Goal: Information Seeking & Learning: Learn about a topic

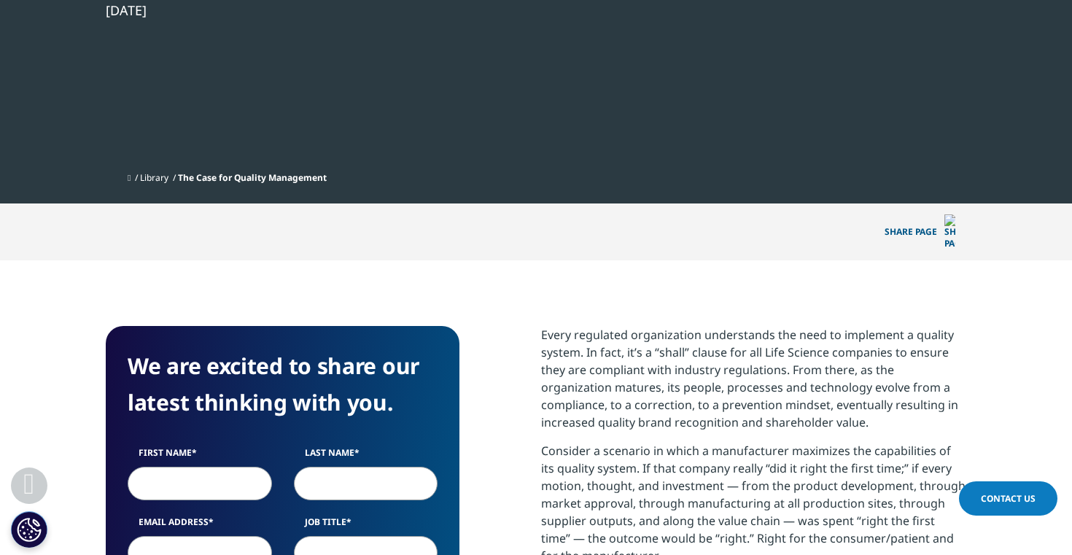
scroll to position [631, 860]
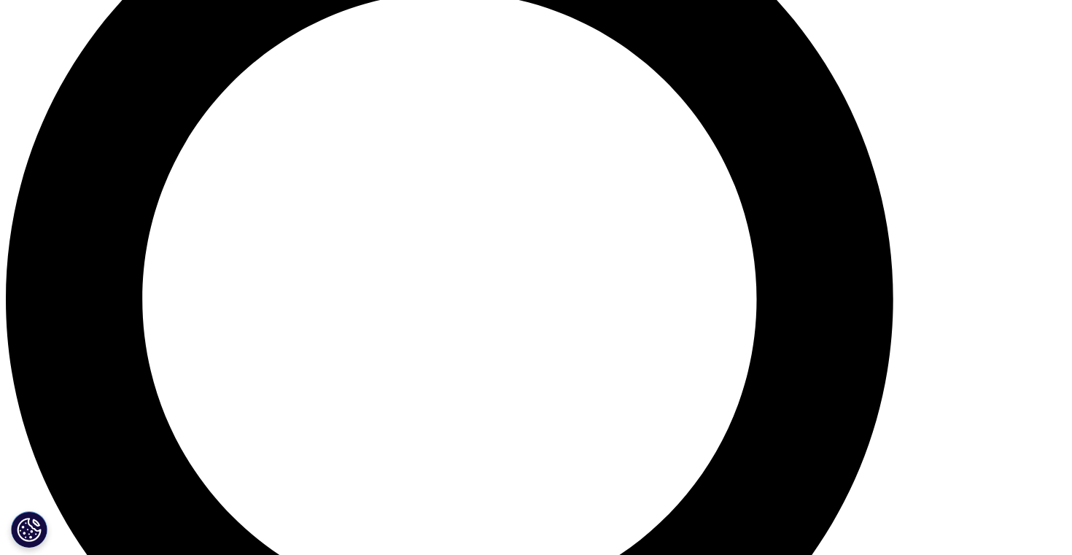
scroll to position [1231, 0]
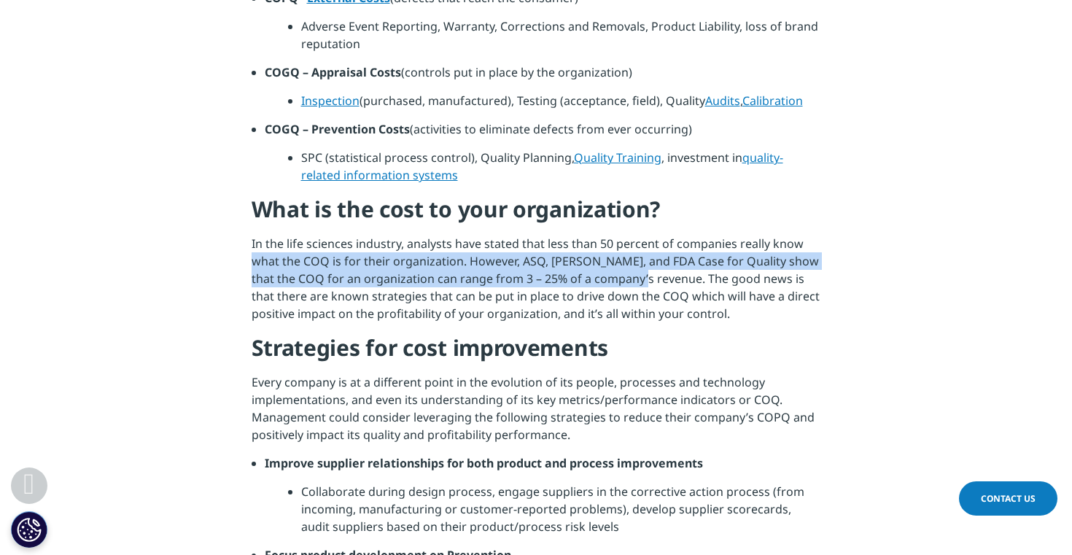
drag, startPoint x: 241, startPoint y: 270, endPoint x: 637, endPoint y: 281, distance: 396.1
click at [637, 281] on section "Every regulated organization understands the need to implement a quality system…" at bounding box center [536, 319] width 1072 height 1998
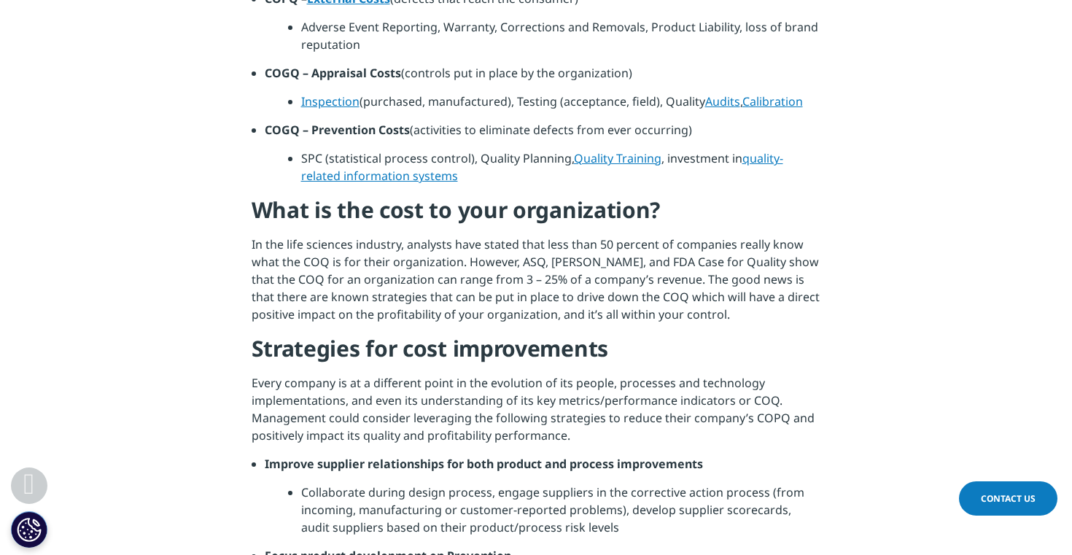
click at [642, 284] on p "In the life sciences industry, analysts have stated that less than 50 percent o…" at bounding box center [536, 285] width 569 height 98
drag, startPoint x: 646, startPoint y: 282, endPoint x: 474, endPoint y: 285, distance: 172.1
click at [474, 285] on p "In the life sciences industry, analysts have stated that less than 50 percent o…" at bounding box center [536, 285] width 569 height 98
click at [469, 297] on p "In the life sciences industry, analysts have stated that less than 50 percent o…" at bounding box center [536, 285] width 569 height 98
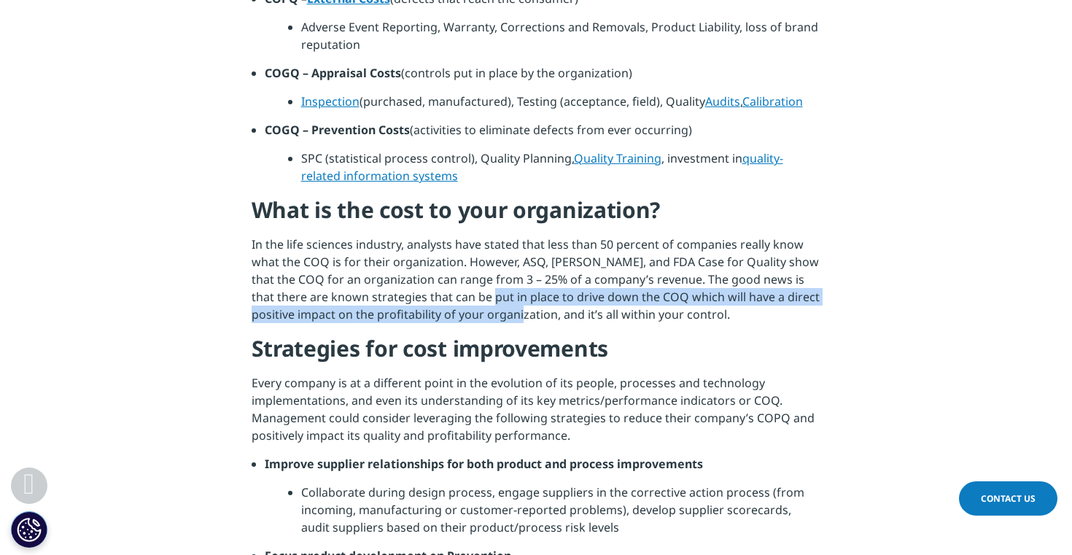
drag, startPoint x: 469, startPoint y: 297, endPoint x: 510, endPoint y: 317, distance: 45.6
click at [510, 317] on p "In the life sciences industry, analysts have stated that less than 50 percent o…" at bounding box center [536, 285] width 569 height 98
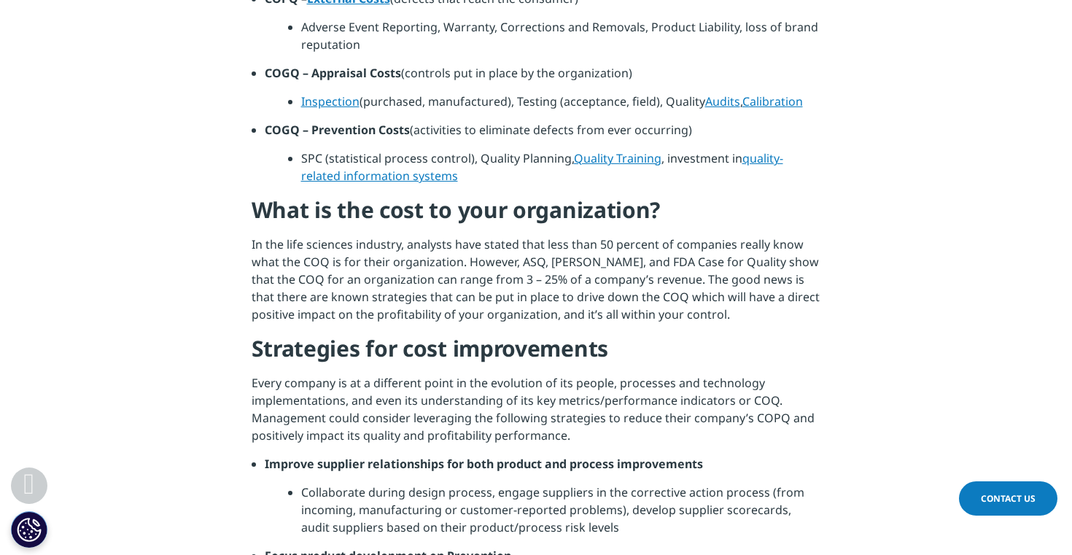
click at [533, 362] on h4 "Strategies for cost improvements" at bounding box center [536, 354] width 569 height 40
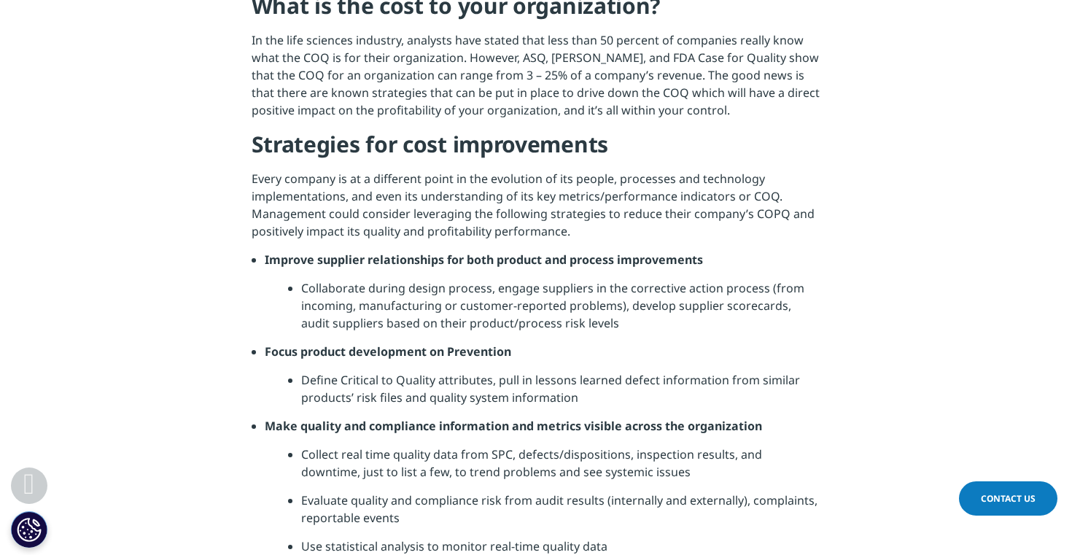
scroll to position [1436, 0]
drag, startPoint x: 479, startPoint y: 260, endPoint x: 472, endPoint y: 269, distance: 12.0
click at [472, 269] on li "Improve supplier relationships for both product and process improvements" at bounding box center [543, 264] width 556 height 28
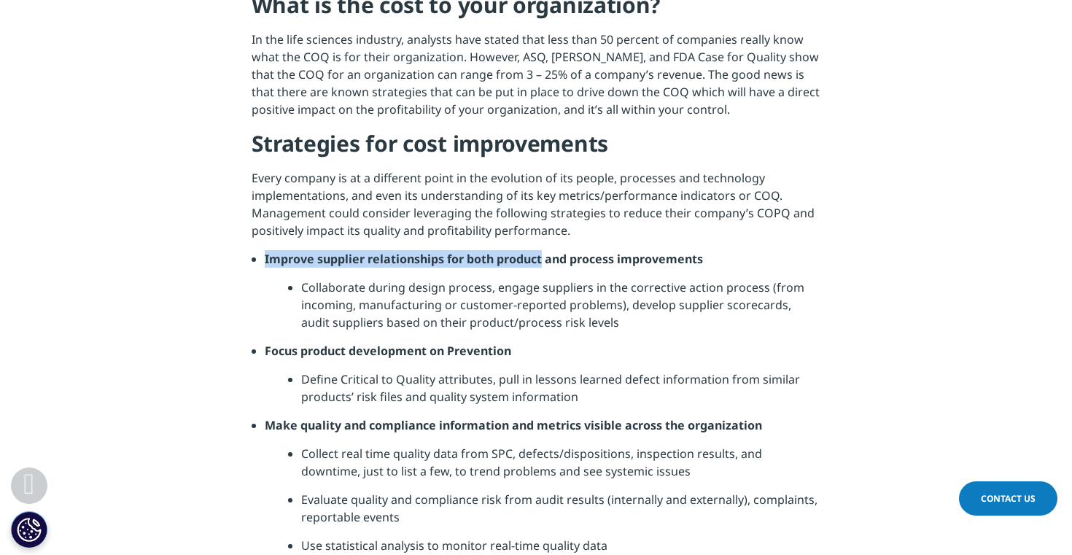
drag, startPoint x: 265, startPoint y: 253, endPoint x: 540, endPoint y: 260, distance: 275.0
click at [540, 260] on strong "Improve supplier relationships for both product and process improvements" at bounding box center [484, 259] width 438 height 16
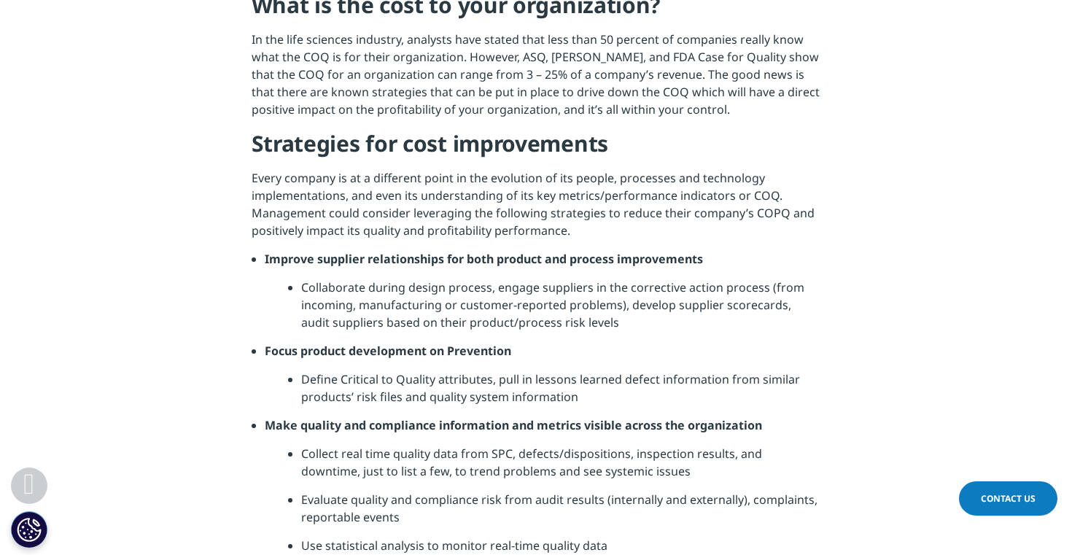
click at [497, 297] on li "Collaborate during design process, engage suppliers in the corrective action pr…" at bounding box center [561, 310] width 520 height 63
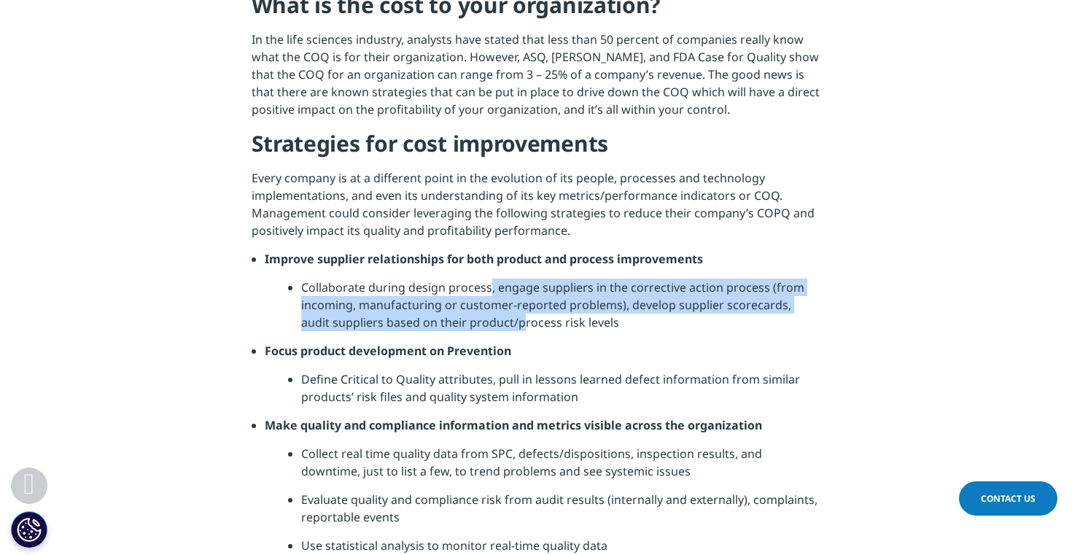
drag, startPoint x: 487, startPoint y: 285, endPoint x: 492, endPoint y: 327, distance: 42.6
click at [492, 327] on li "Collaborate during design process, engage suppliers in the corrective action pr…" at bounding box center [561, 310] width 520 height 63
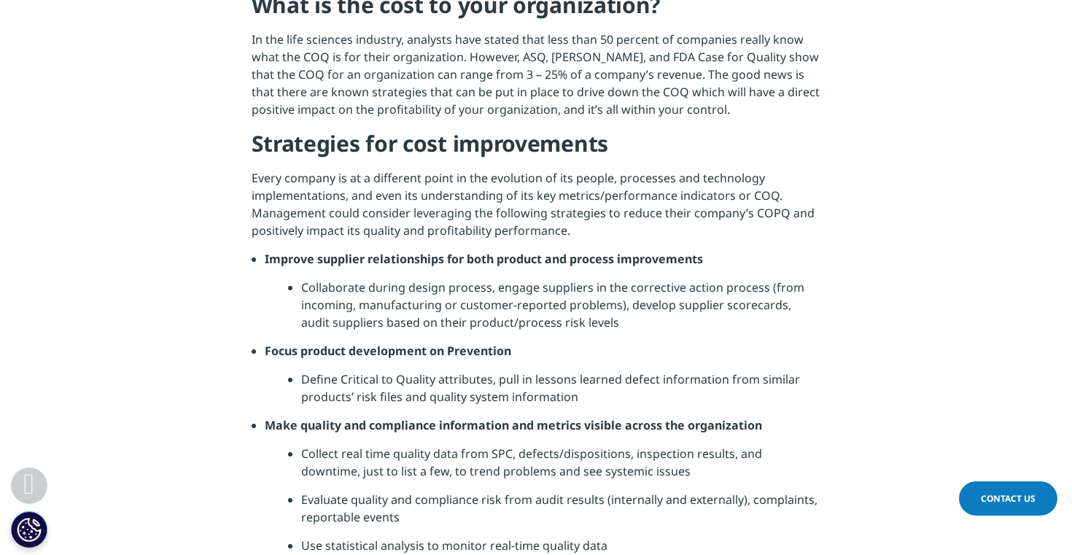
click at [485, 351] on strong "Focus product development on Prevention" at bounding box center [388, 351] width 246 height 16
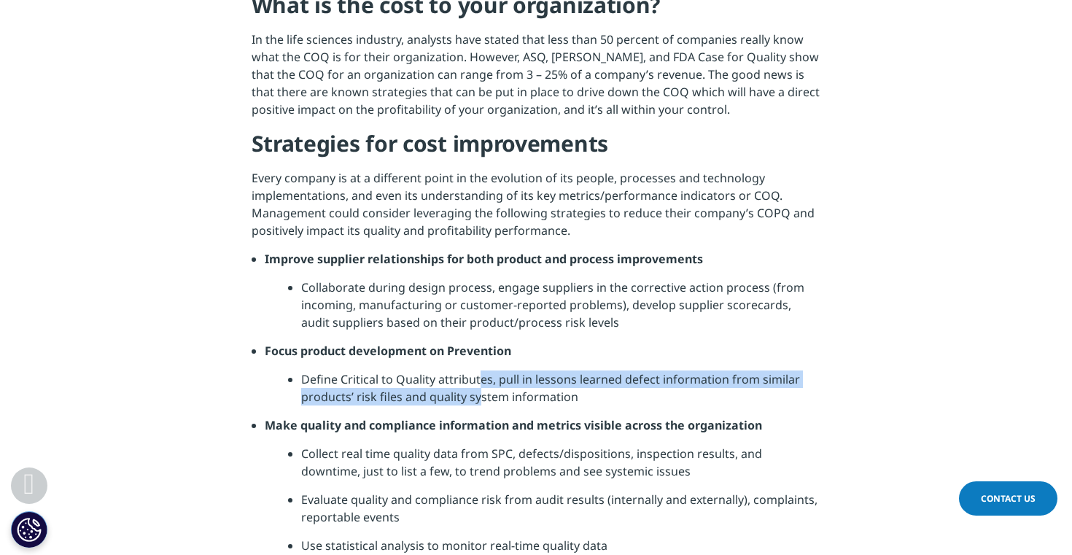
drag, startPoint x: 478, startPoint y: 376, endPoint x: 478, endPoint y: 393, distance: 16.8
click at [478, 393] on li "Define Critical to Quality attributes, pull in lessons learned defect informati…" at bounding box center [561, 393] width 520 height 46
drag, startPoint x: 496, startPoint y: 379, endPoint x: 497, endPoint y: 400, distance: 20.5
click at [497, 400] on li "Define Critical to Quality attributes, pull in lessons learned defect informati…" at bounding box center [561, 393] width 520 height 46
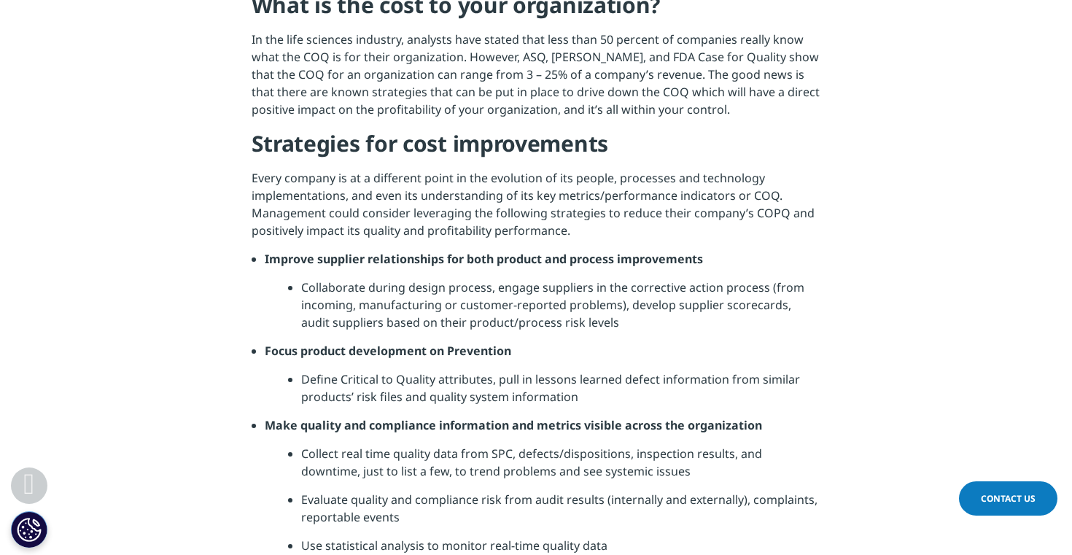
click at [463, 377] on li "Define Critical to Quality attributes, pull in lessons learned defect informati…" at bounding box center [561, 393] width 520 height 46
